Goal: Task Accomplishment & Management: Complete application form

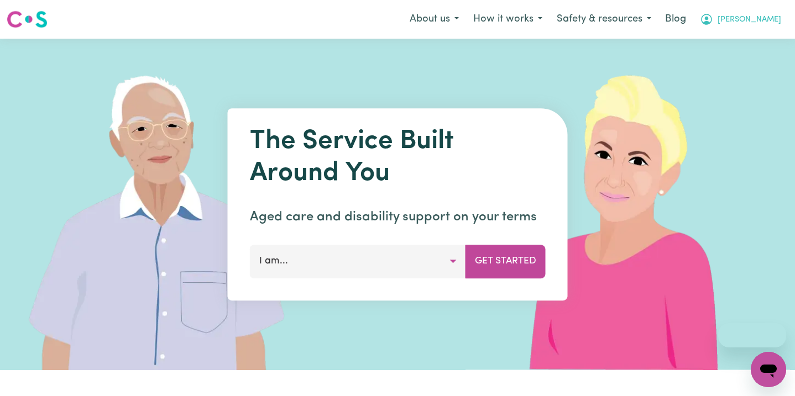
click at [770, 18] on span "[PERSON_NAME]" at bounding box center [749, 20] width 64 height 12
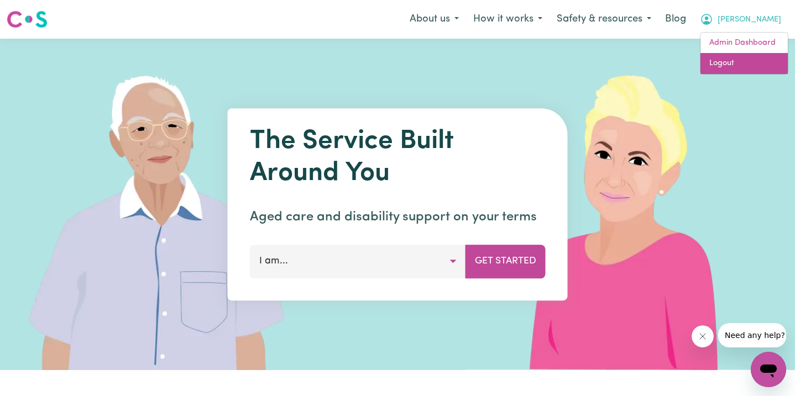
click at [758, 57] on link "Logout" at bounding box center [743, 63] width 87 height 21
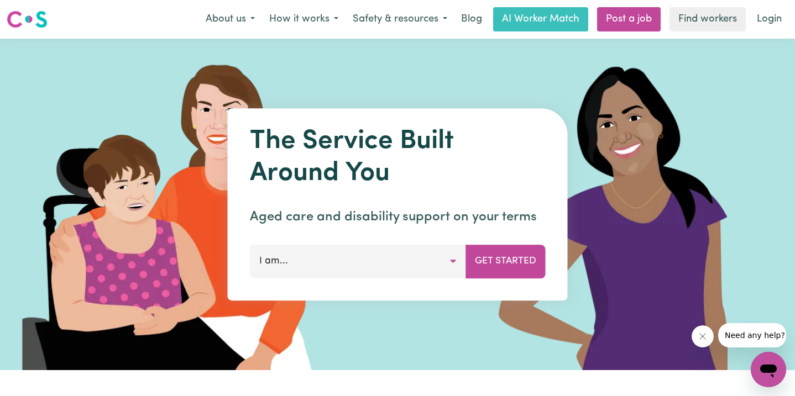
click at [445, 265] on button "I am..." at bounding box center [358, 261] width 216 height 33
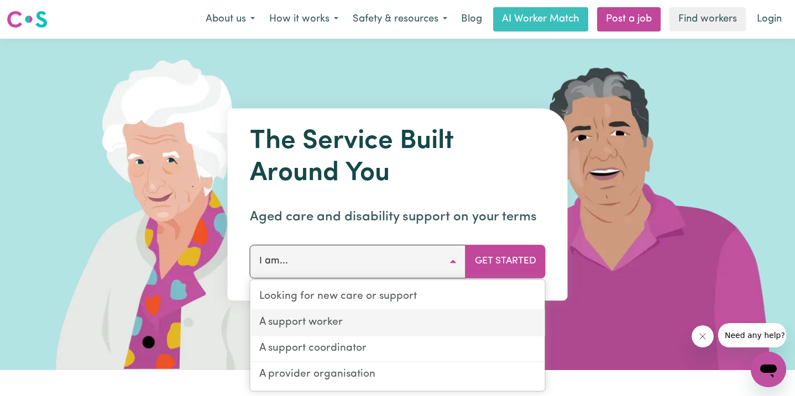
click at [424, 313] on link "A support worker" at bounding box center [397, 324] width 295 height 26
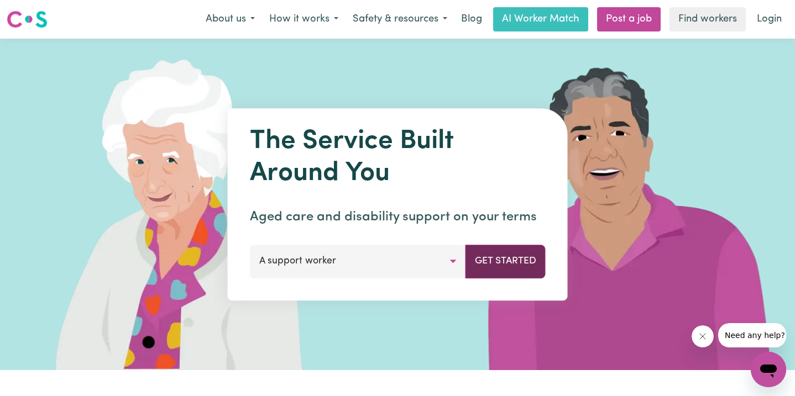
click at [506, 258] on button "Get Started" at bounding box center [505, 261] width 80 height 33
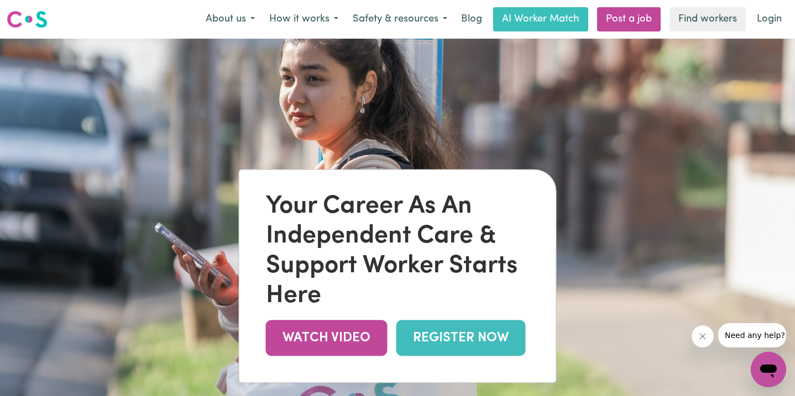
click at [474, 338] on link "REGISTER NOW" at bounding box center [460, 339] width 129 height 36
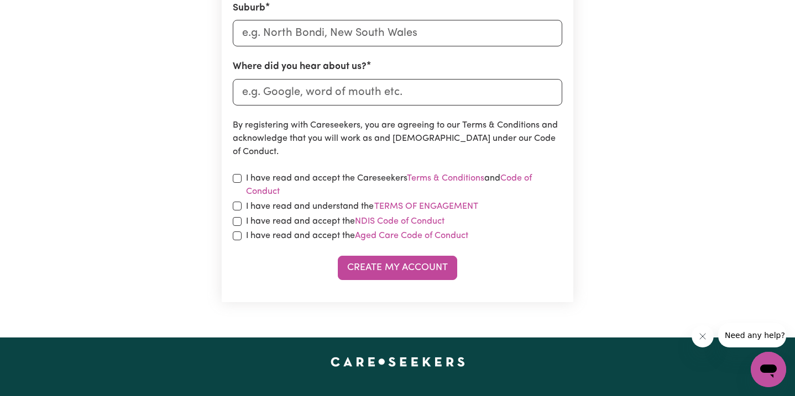
scroll to position [513, 0]
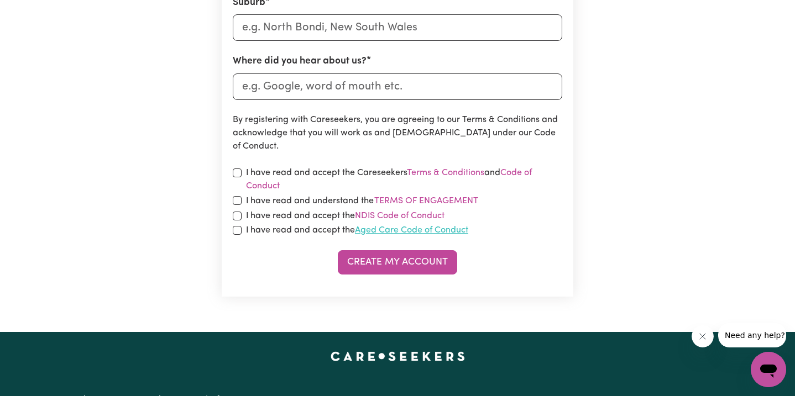
click at [404, 227] on link "Aged Care Code of Conduct" at bounding box center [411, 230] width 113 height 9
click at [390, 219] on link "NDIS Code of Conduct" at bounding box center [400, 216] width 90 height 9
click at [402, 232] on link "Aged Care Code of Conduct" at bounding box center [411, 230] width 113 height 9
click at [425, 201] on button "Terms of Engagement" at bounding box center [426, 201] width 105 height 14
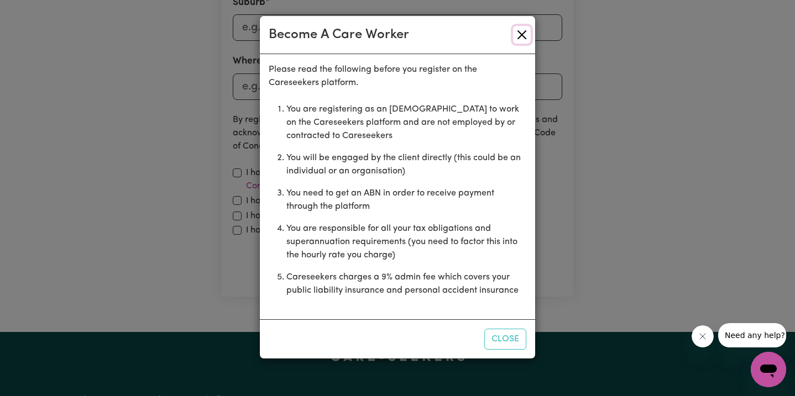
click at [524, 37] on button "Close" at bounding box center [522, 35] width 18 height 18
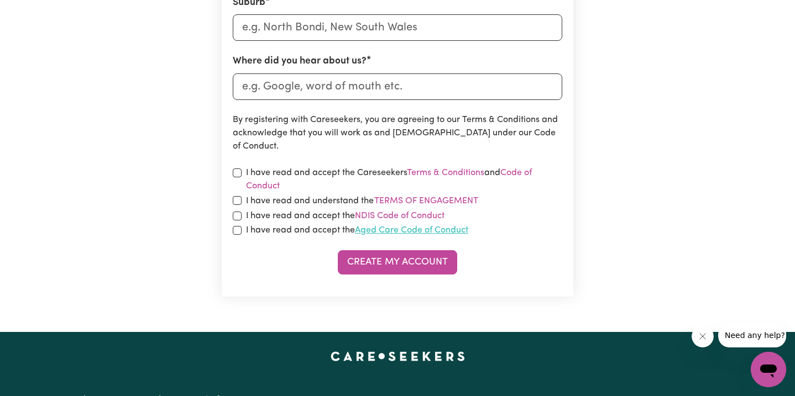
click at [369, 234] on link "Aged Care Code of Conduct" at bounding box center [411, 230] width 113 height 9
